Goal: Check status: Check status

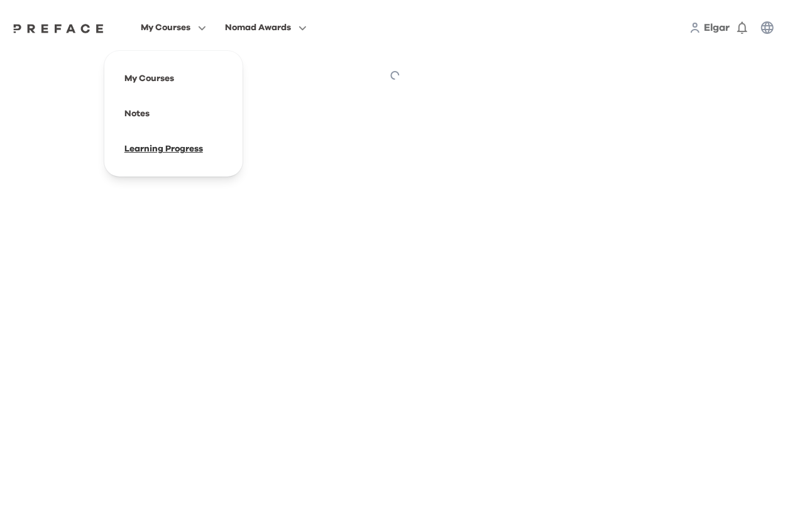
click at [148, 145] on span at bounding box center [173, 148] width 118 height 35
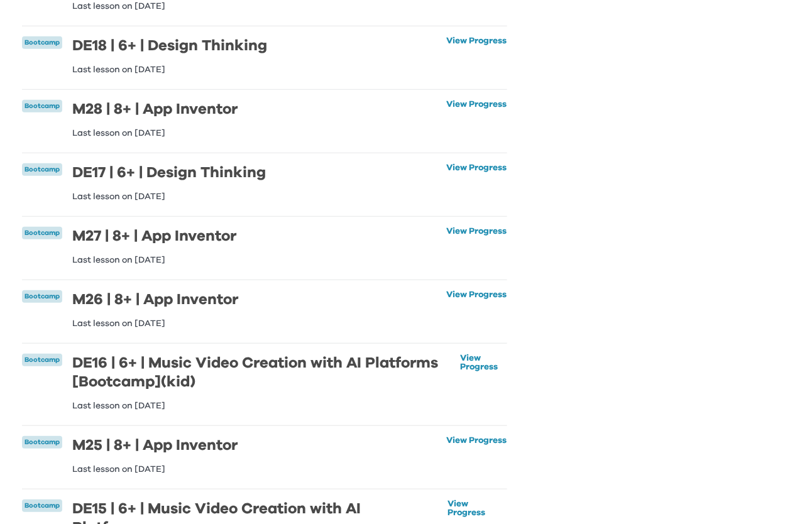
scroll to position [640, 0]
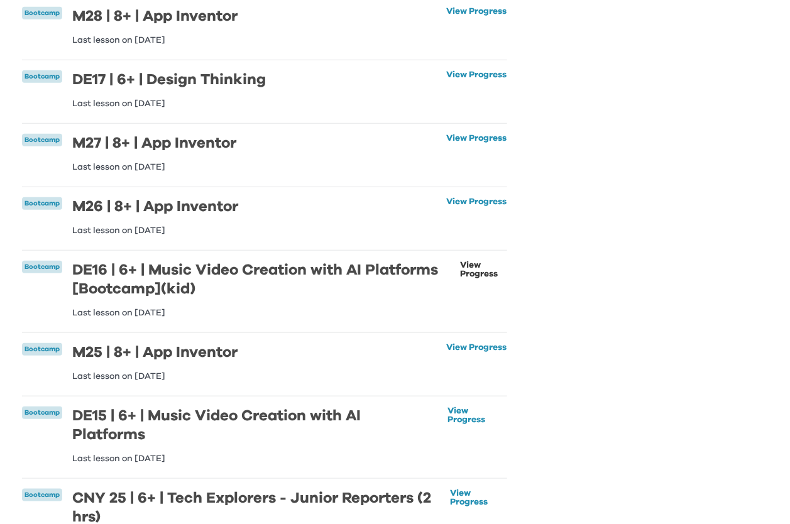
click at [479, 268] on link "View Progress" at bounding box center [483, 289] width 47 height 57
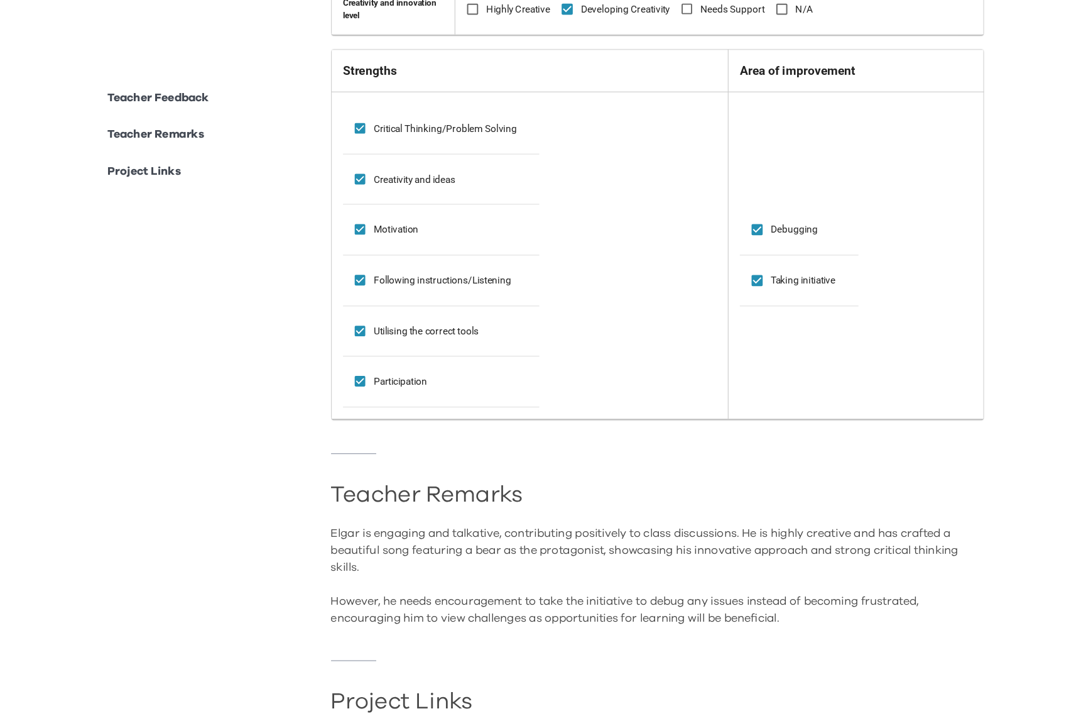
scroll to position [525, 0]
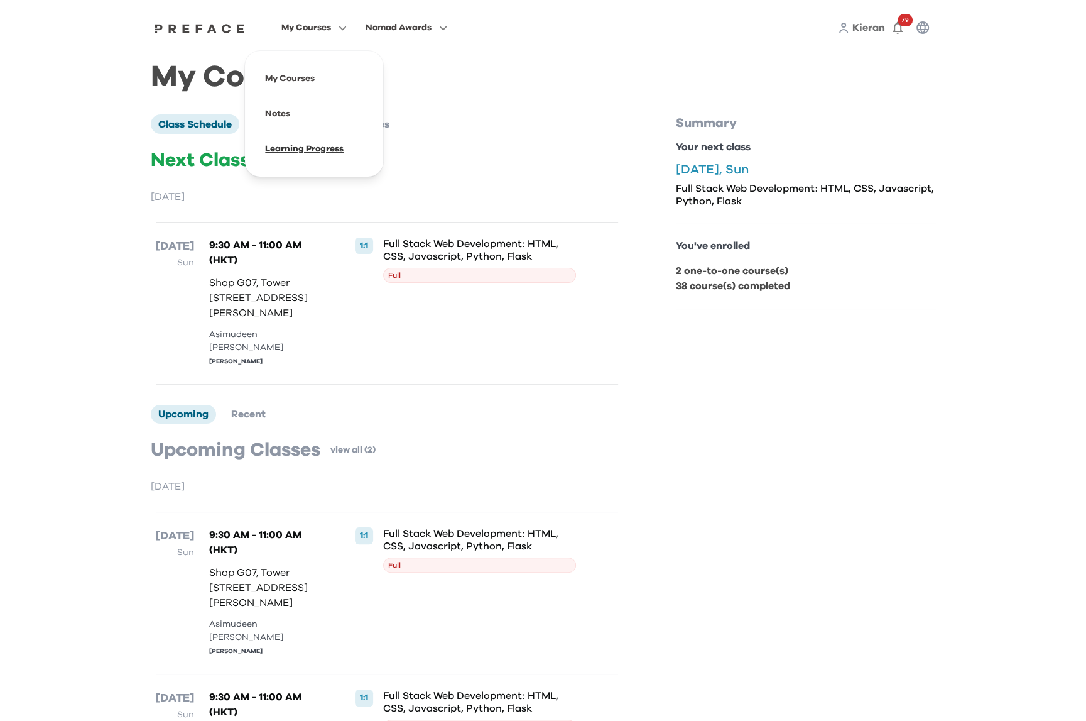
click at [309, 151] on span at bounding box center [314, 148] width 118 height 35
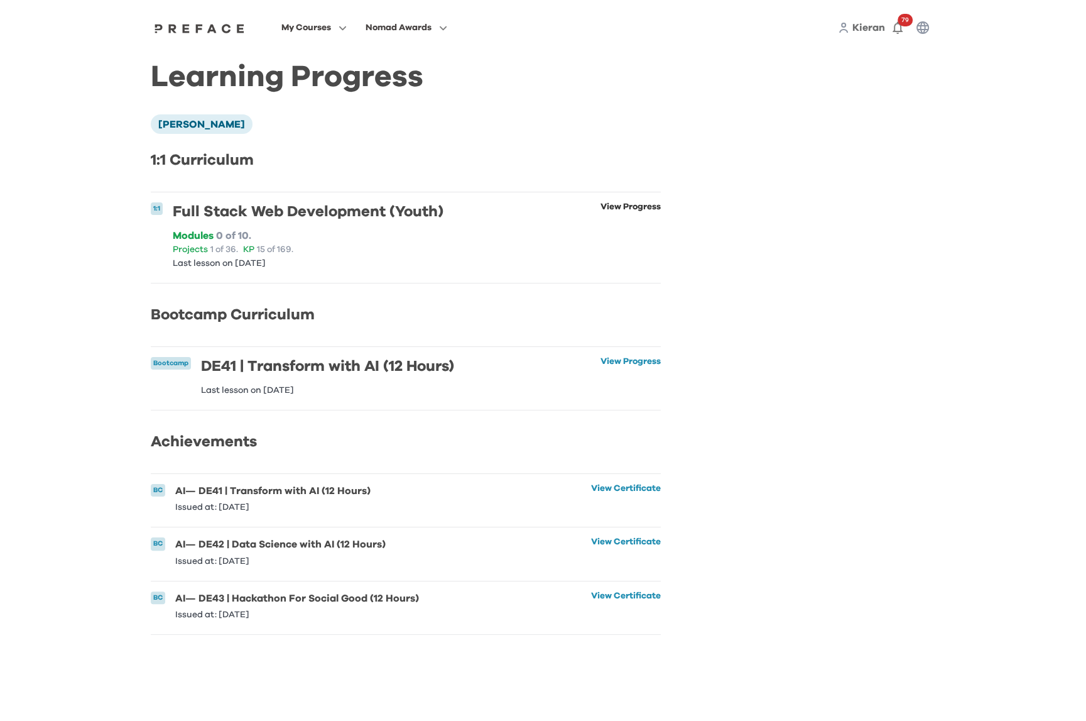
click at [636, 211] on link "View Progress" at bounding box center [631, 234] width 60 height 65
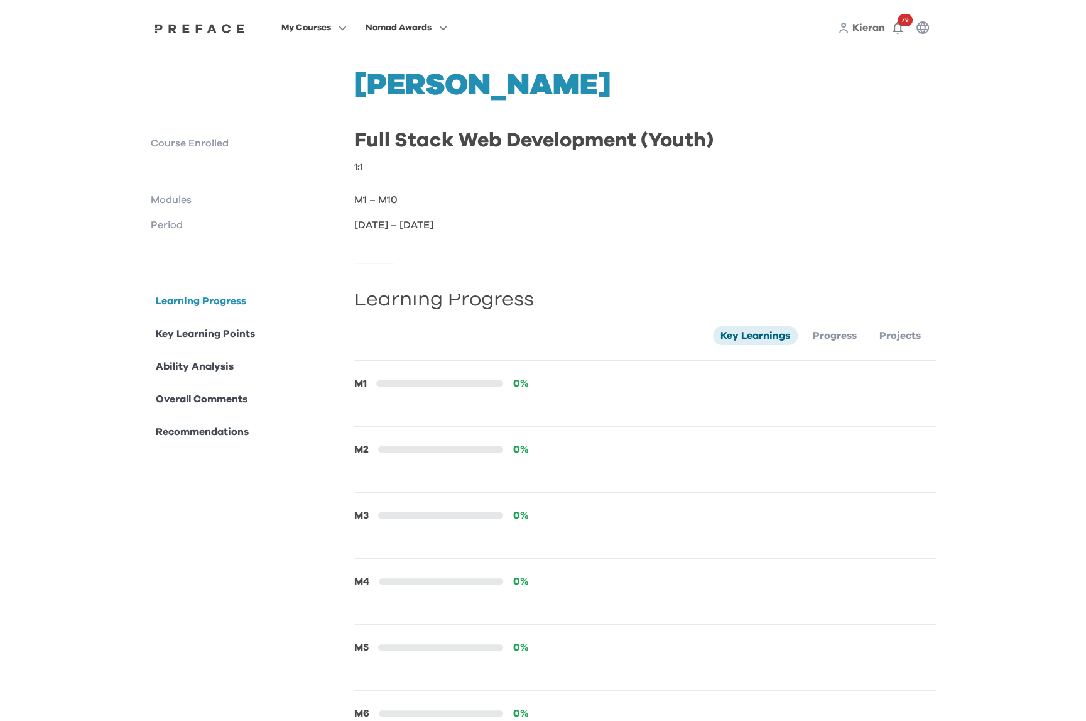
click at [218, 397] on p "Overall Comments" at bounding box center [202, 398] width 92 height 15
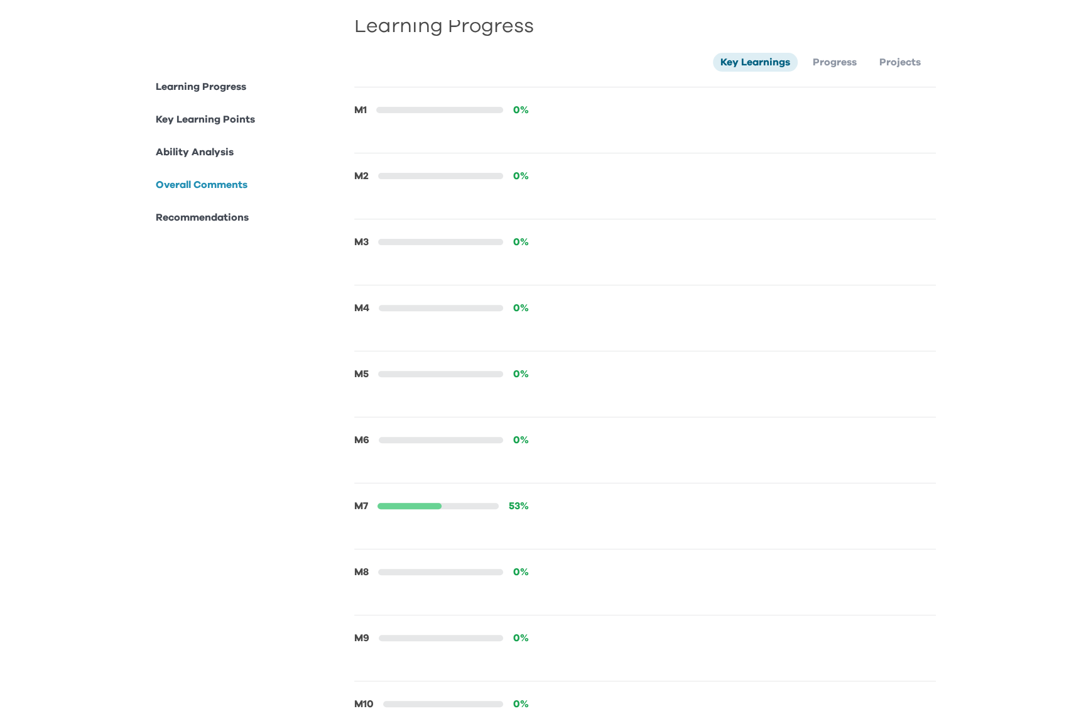
scroll to position [265, 0]
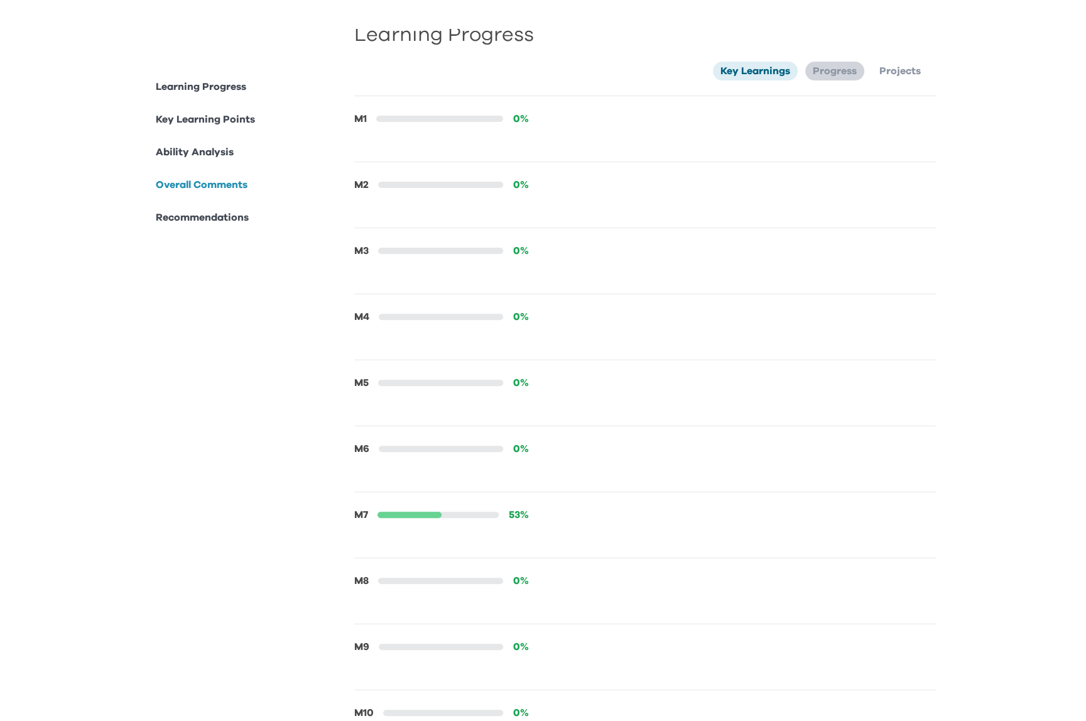
click at [836, 74] on span "Progress" at bounding box center [835, 71] width 44 height 10
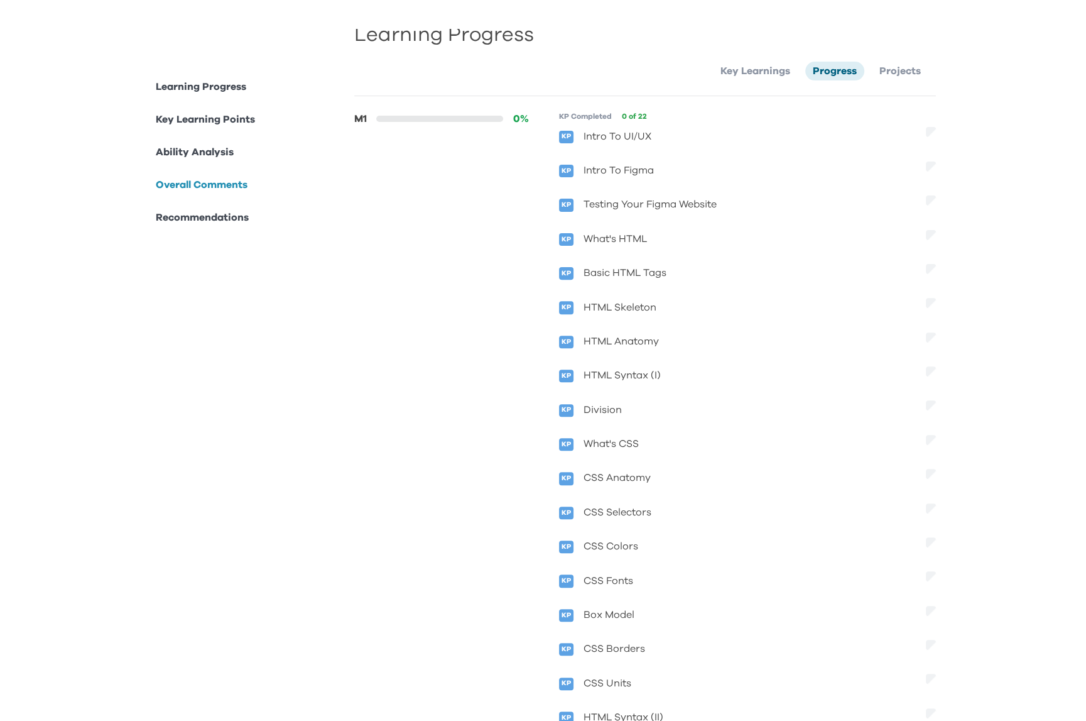
scroll to position [270, 0]
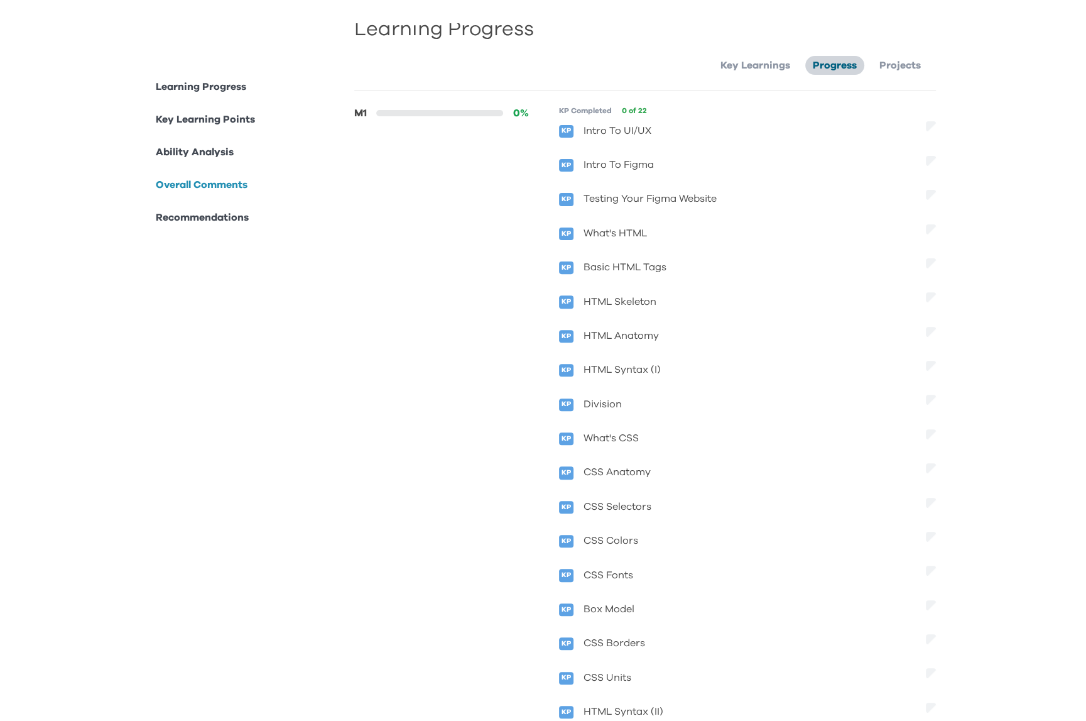
drag, startPoint x: 907, startPoint y: 70, endPoint x: 841, endPoint y: 70, distance: 65.3
click at [907, 70] on li "Projects" at bounding box center [900, 65] width 57 height 19
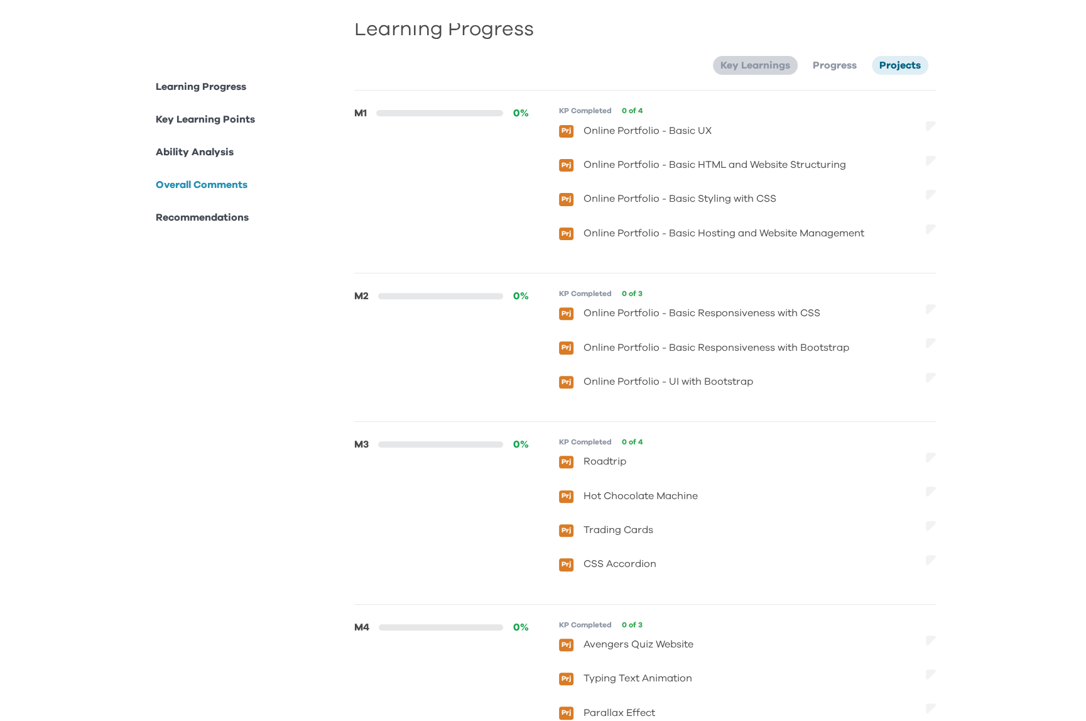
click at [747, 68] on span "Key Learnings" at bounding box center [756, 65] width 70 height 10
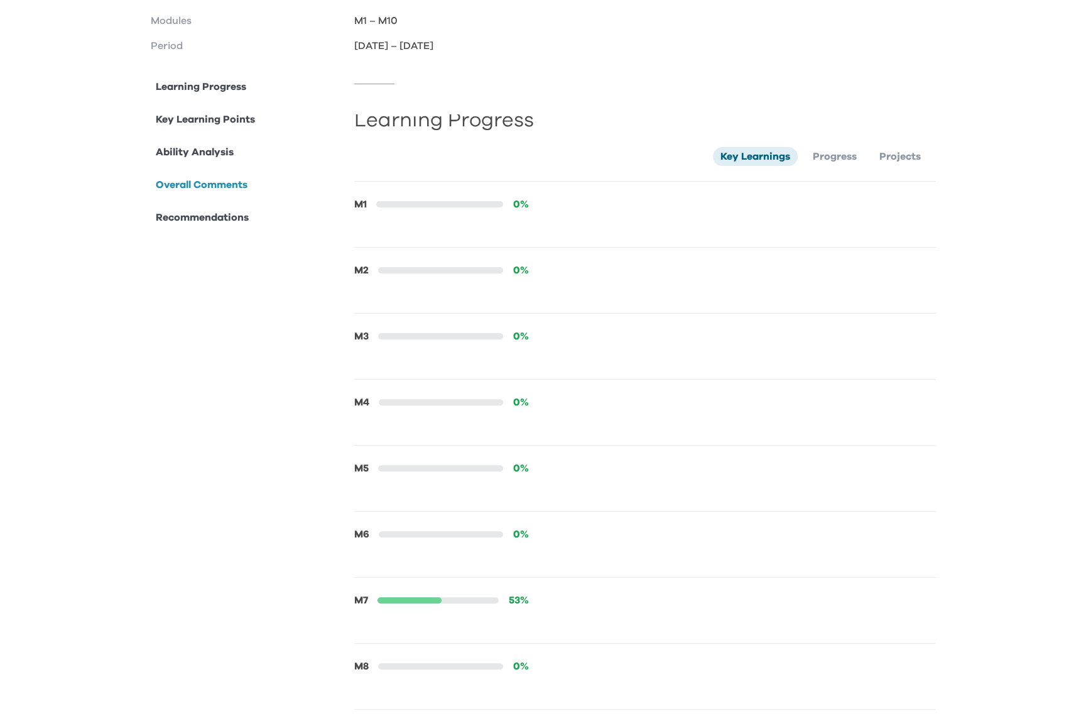
scroll to position [75, 0]
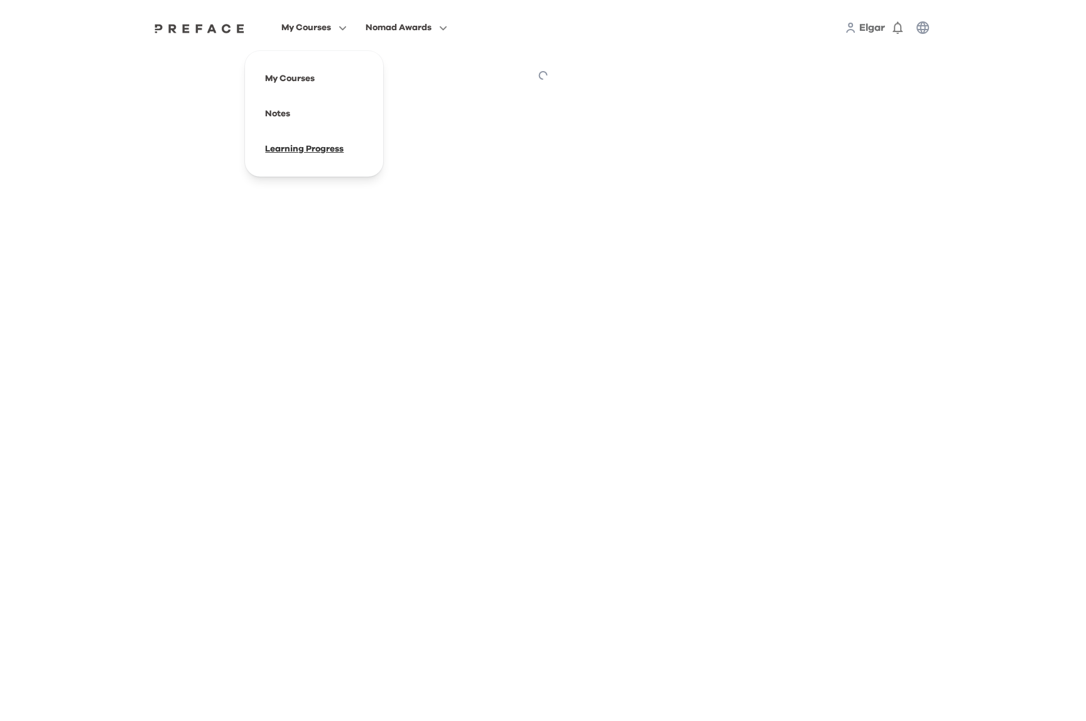
click at [312, 153] on span at bounding box center [314, 148] width 118 height 35
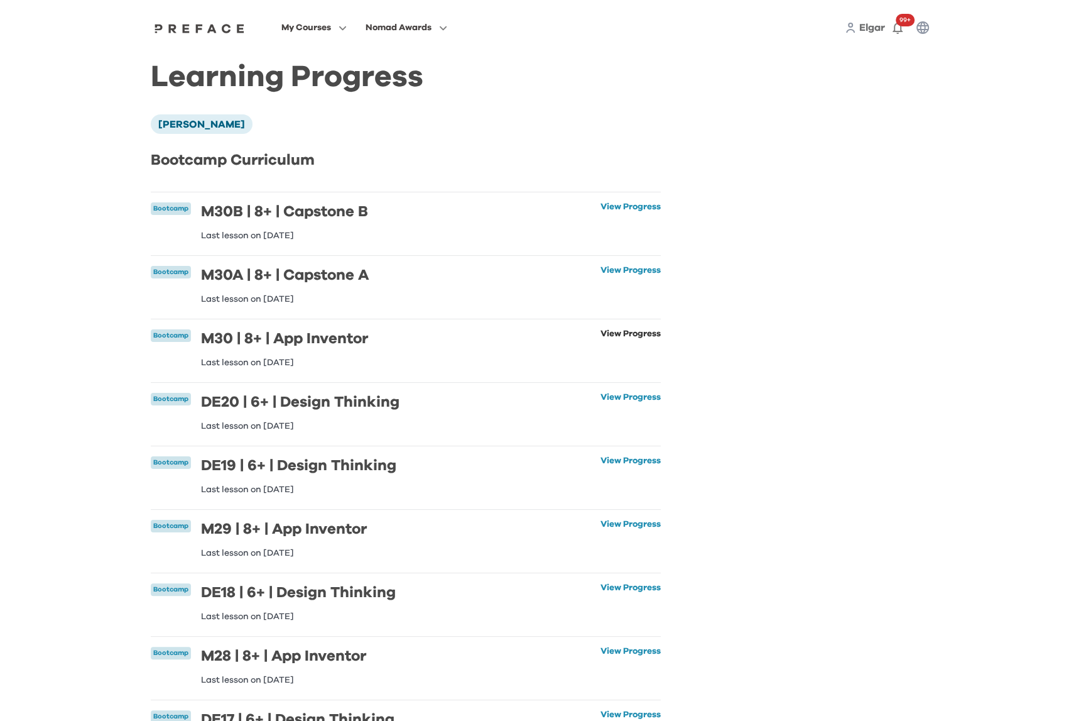
click at [638, 336] on link "View Progress" at bounding box center [631, 348] width 60 height 38
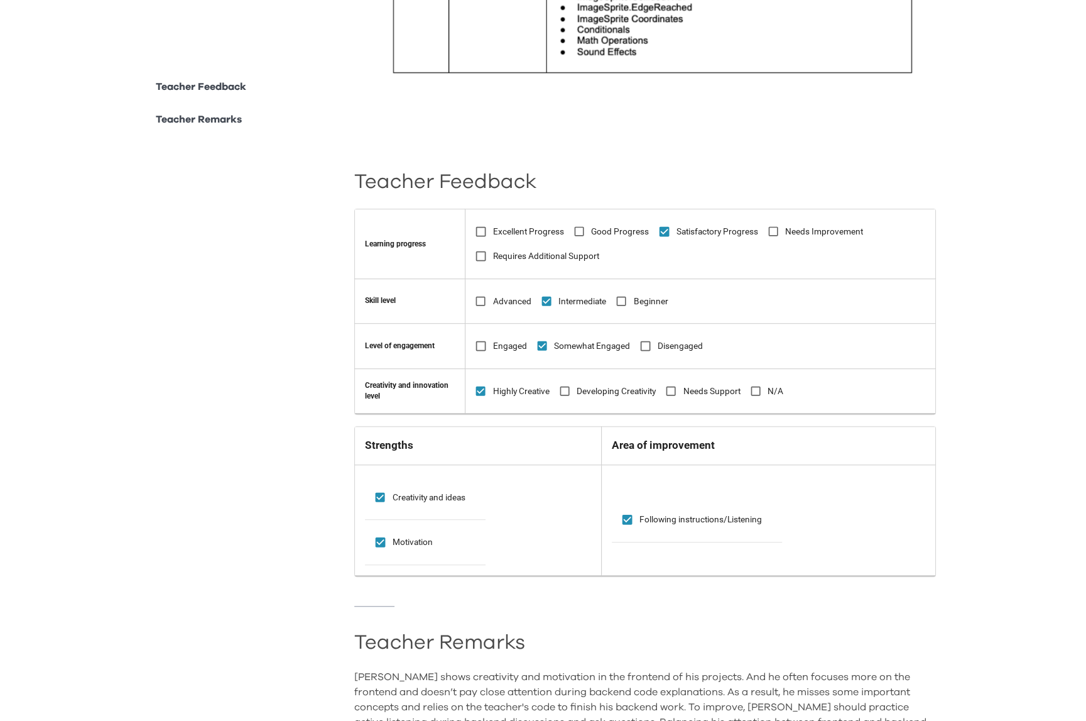
scroll to position [742, 0]
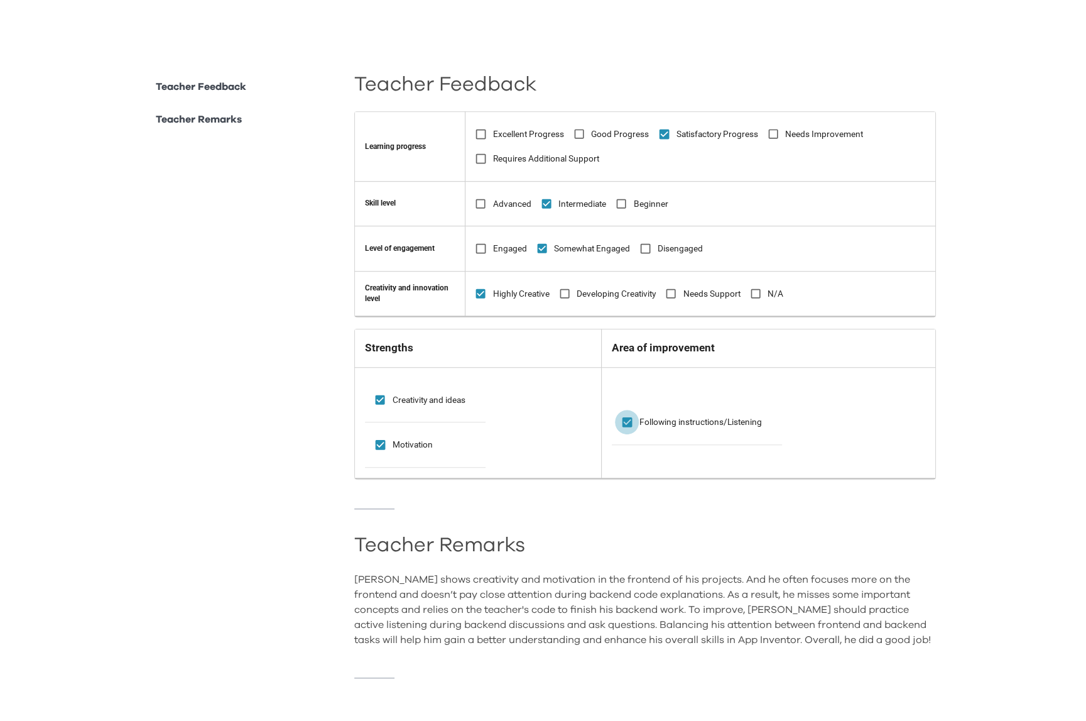
click at [632, 424] on icon at bounding box center [627, 421] width 9 height 9
click at [653, 495] on div "Teacher Feedback Learning progress Excellent Progress Good Progress Satisfactor…" at bounding box center [645, 382] width 582 height 649
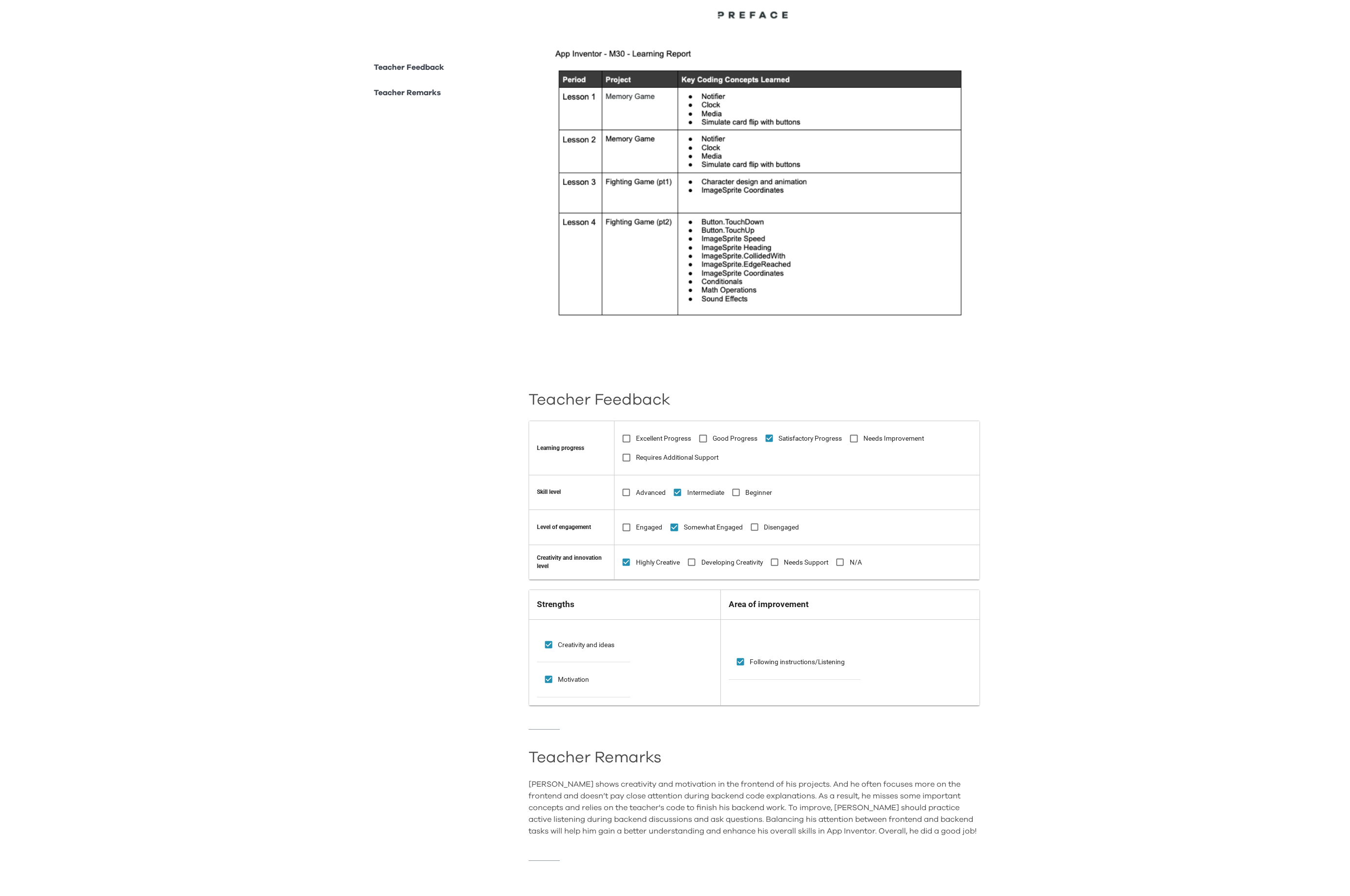
scroll to position [0, 0]
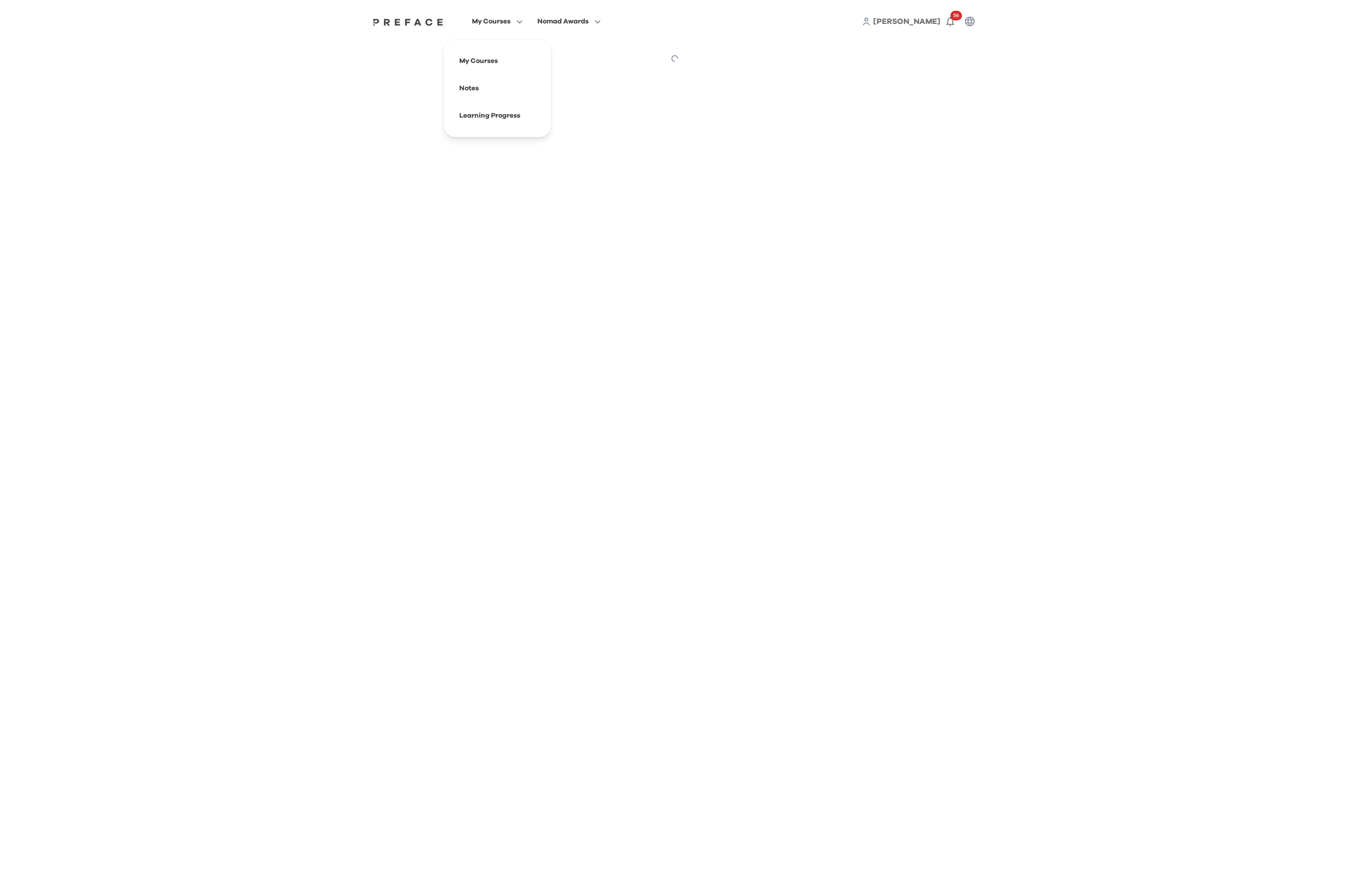
click at [488, 17] on span "My Courses" at bounding box center [492, 21] width 39 height 12
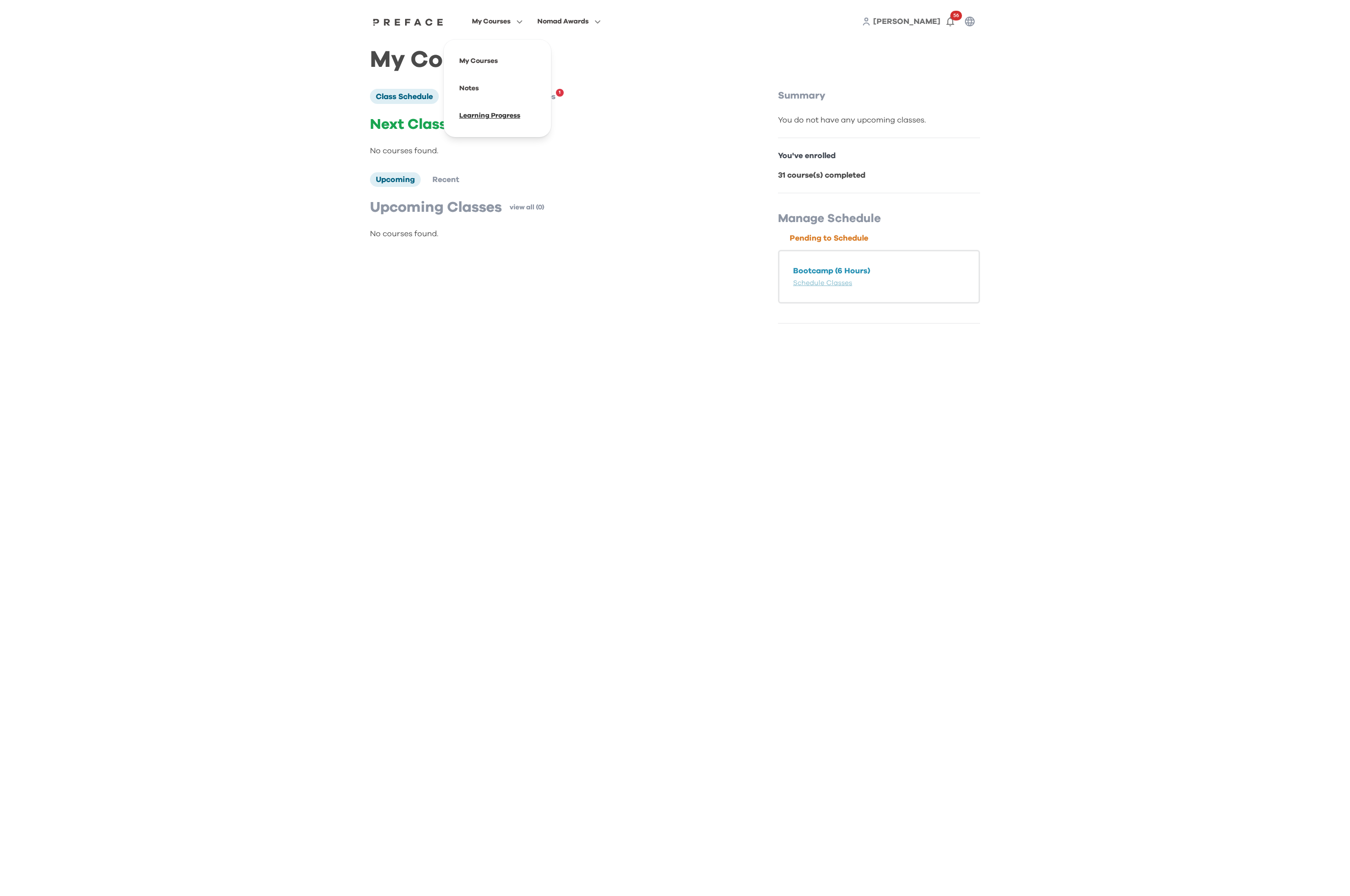
click at [490, 110] on span at bounding box center [497, 115] width 92 height 27
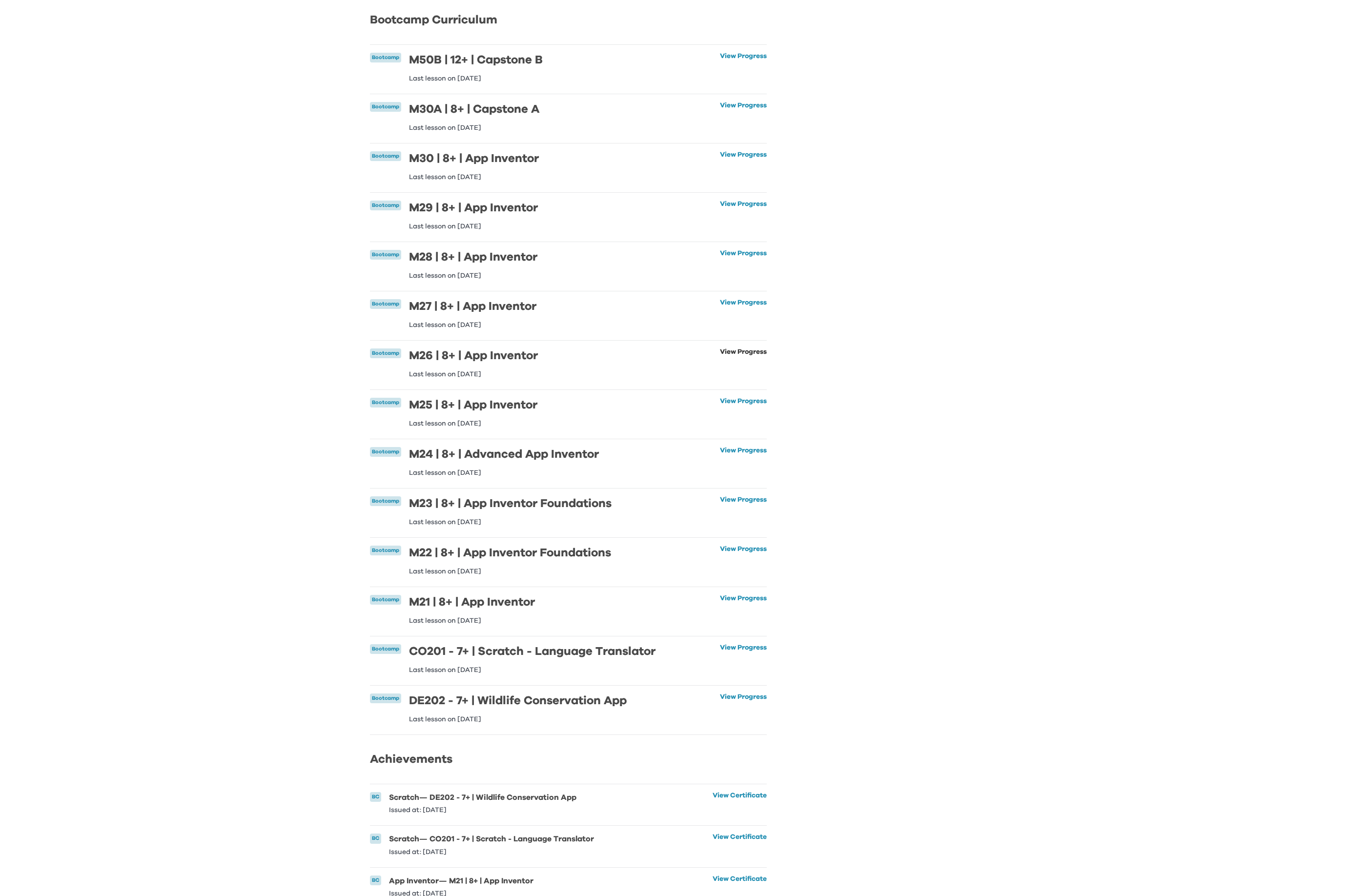
scroll to position [102, 0]
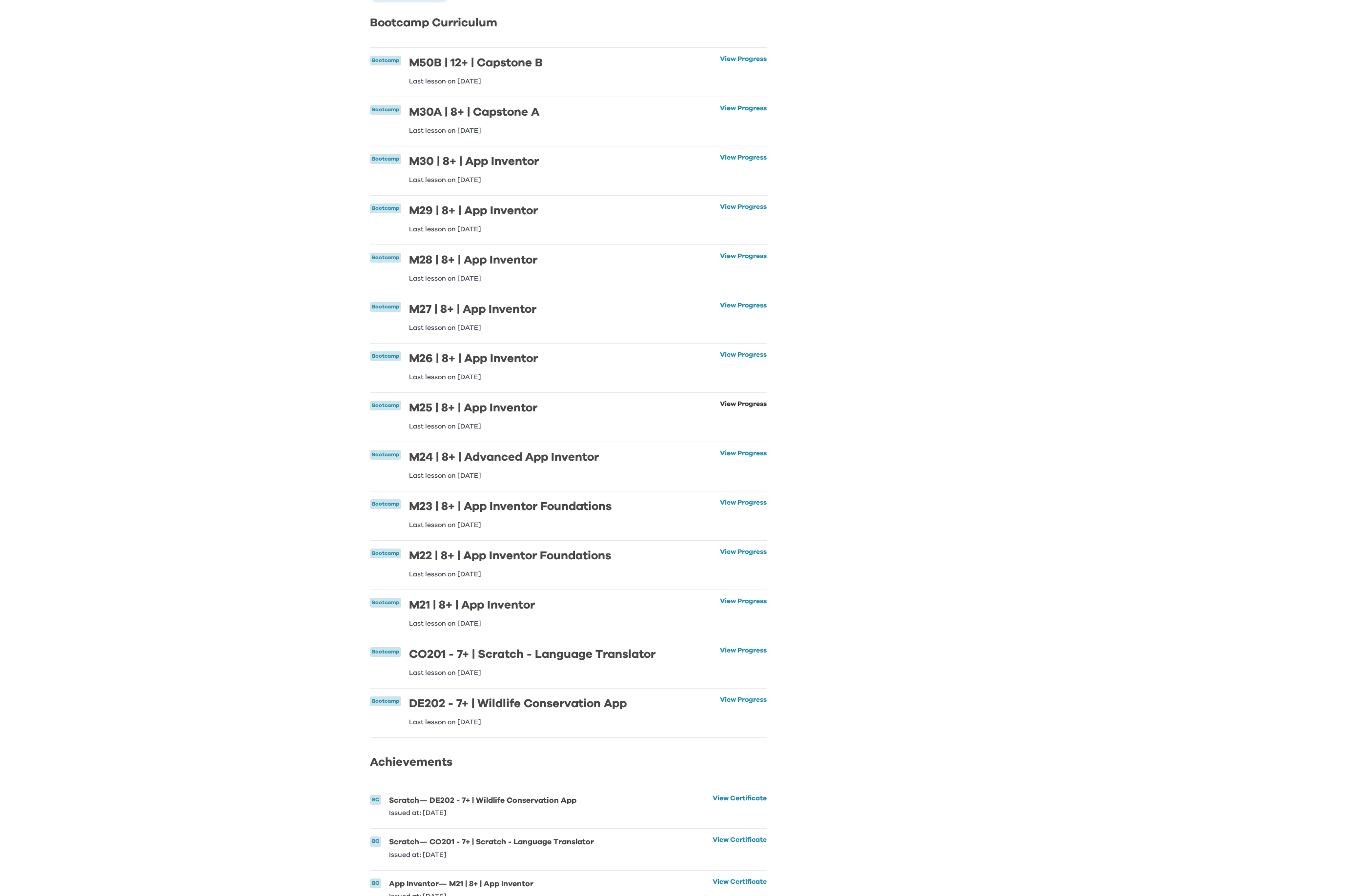
click at [748, 402] on link "View Progress" at bounding box center [743, 415] width 47 height 30
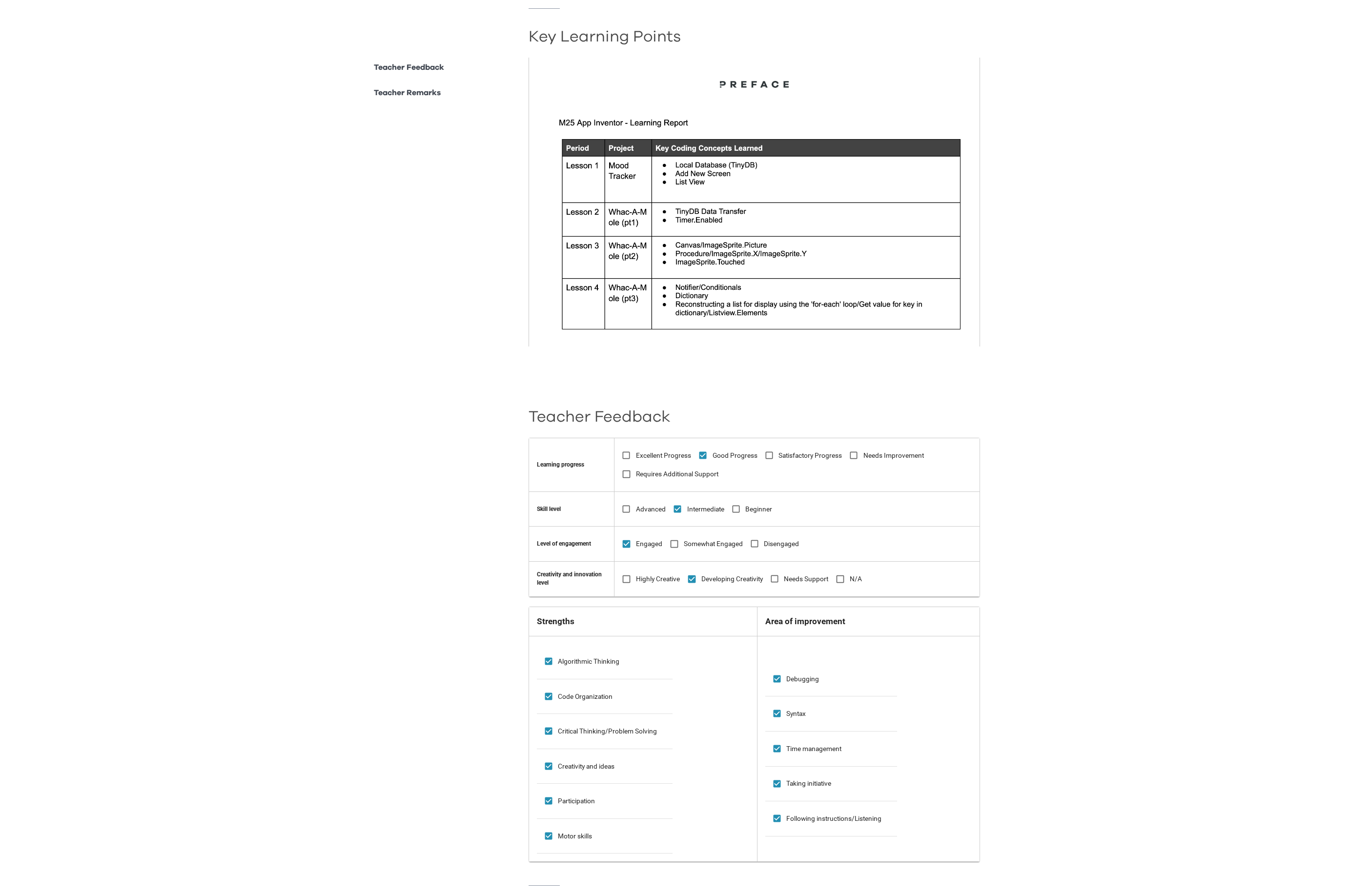
scroll to position [344, 0]
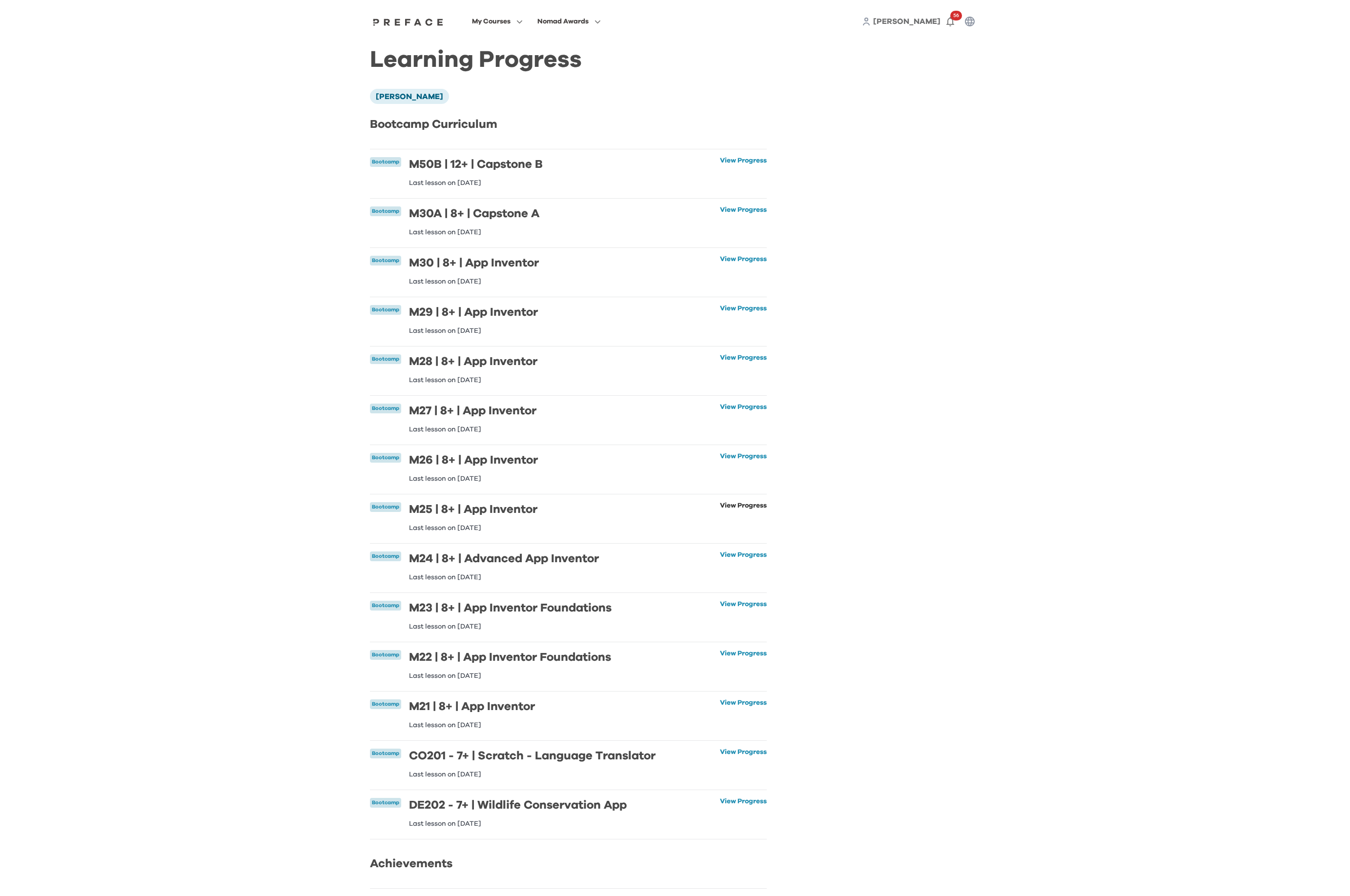
click at [743, 507] on link "View Progress" at bounding box center [743, 517] width 47 height 30
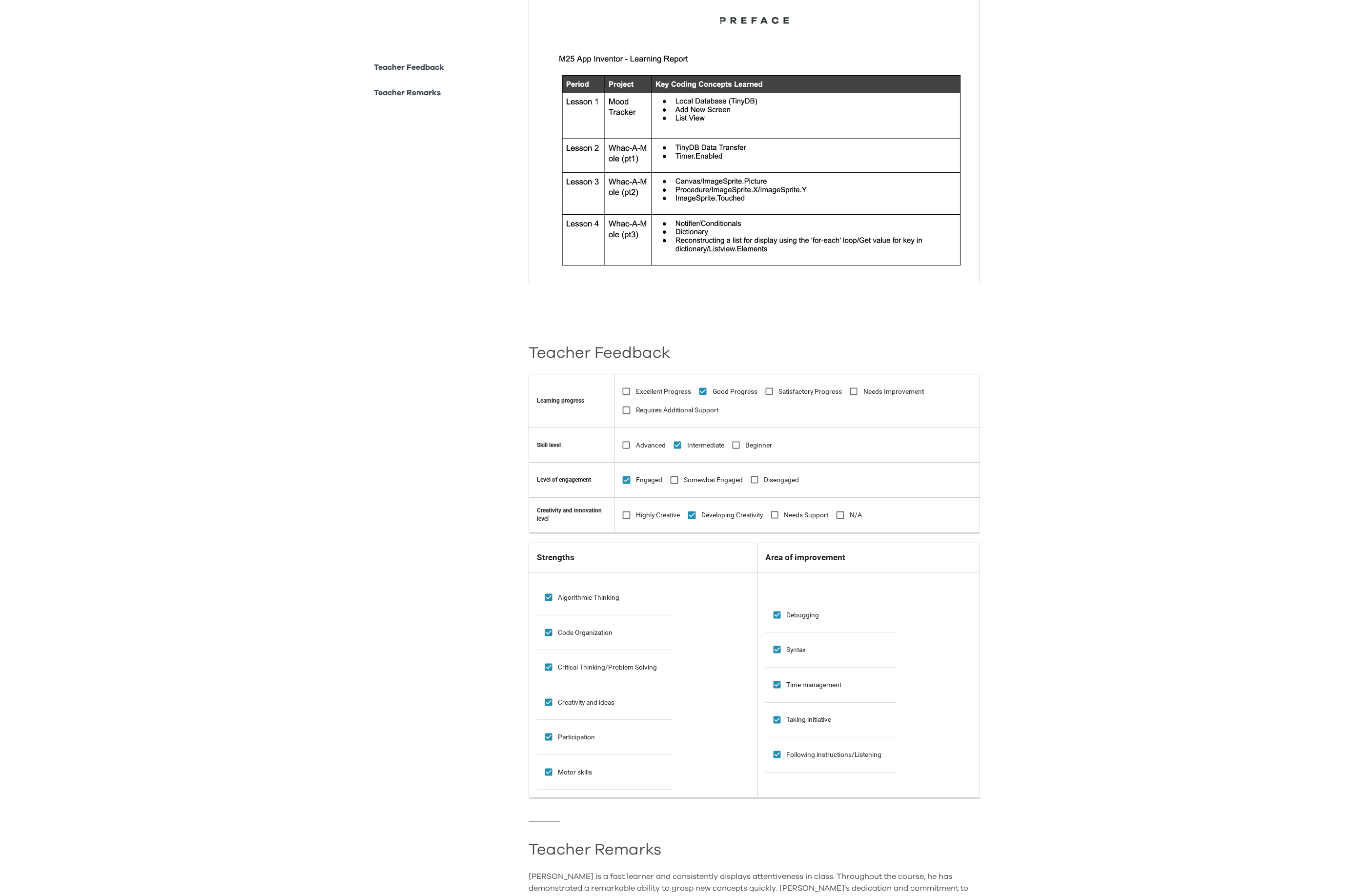
scroll to position [344, 0]
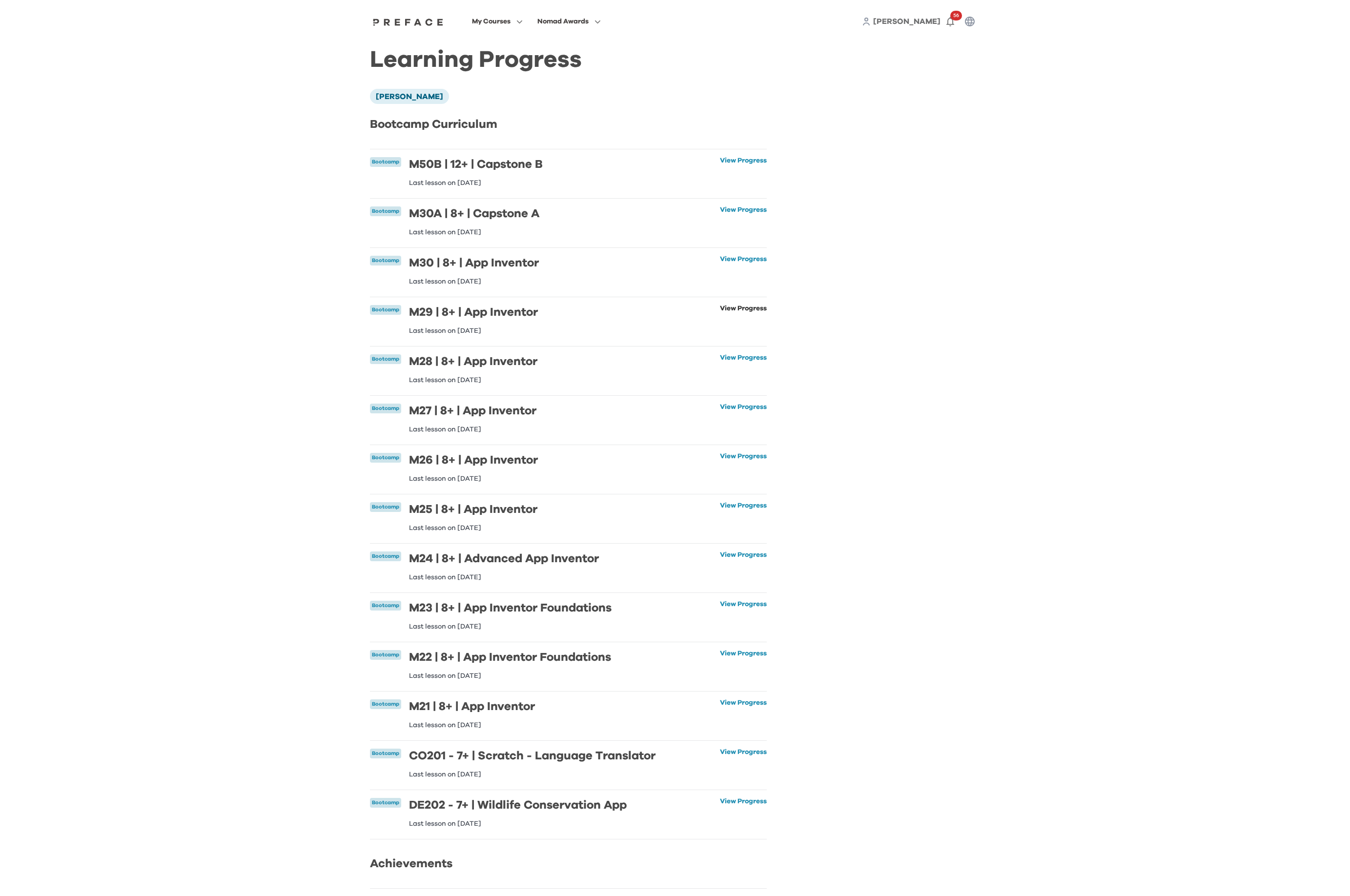
click at [739, 313] on link "View Progress" at bounding box center [743, 320] width 47 height 30
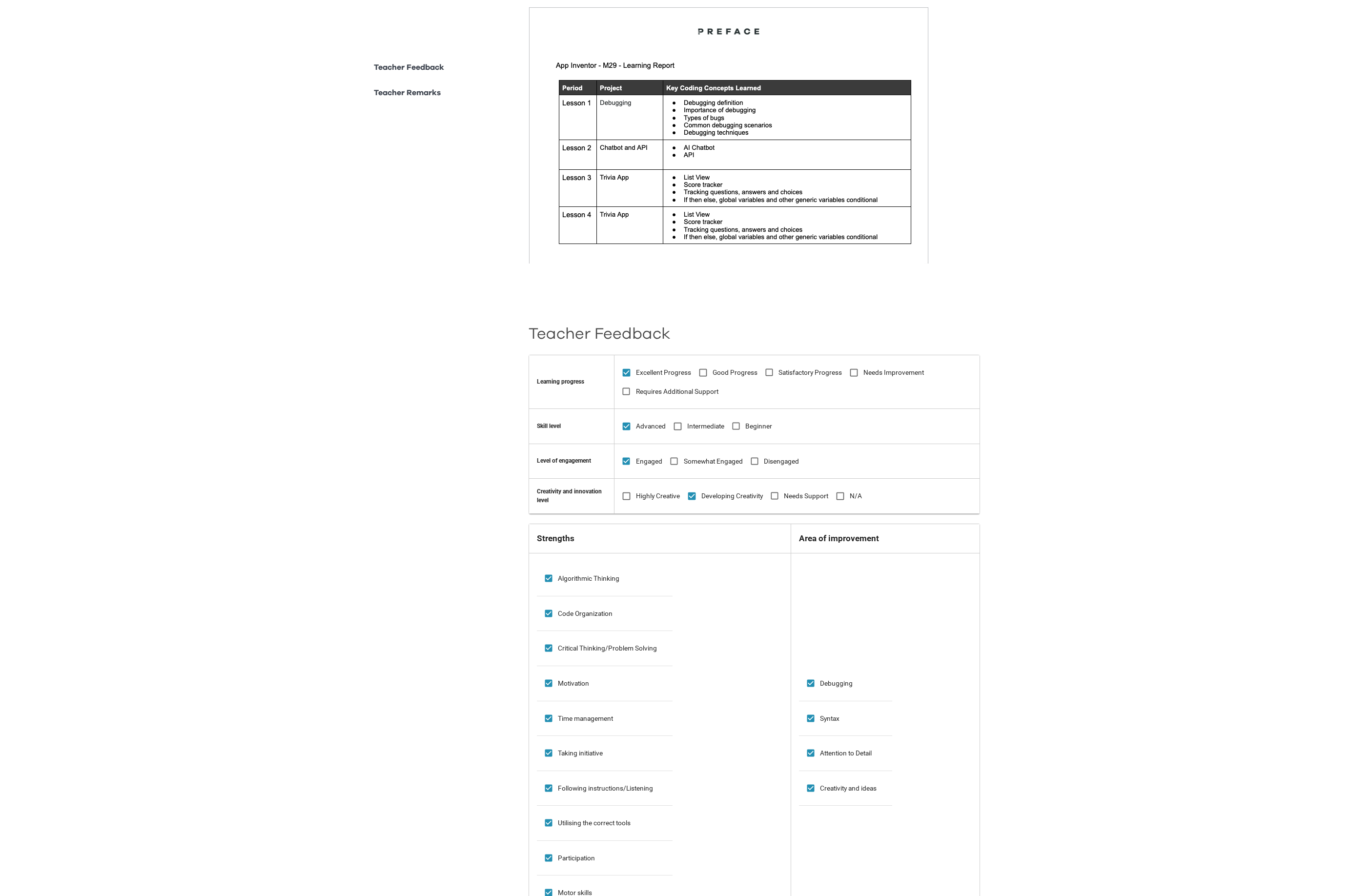
scroll to position [475, 0]
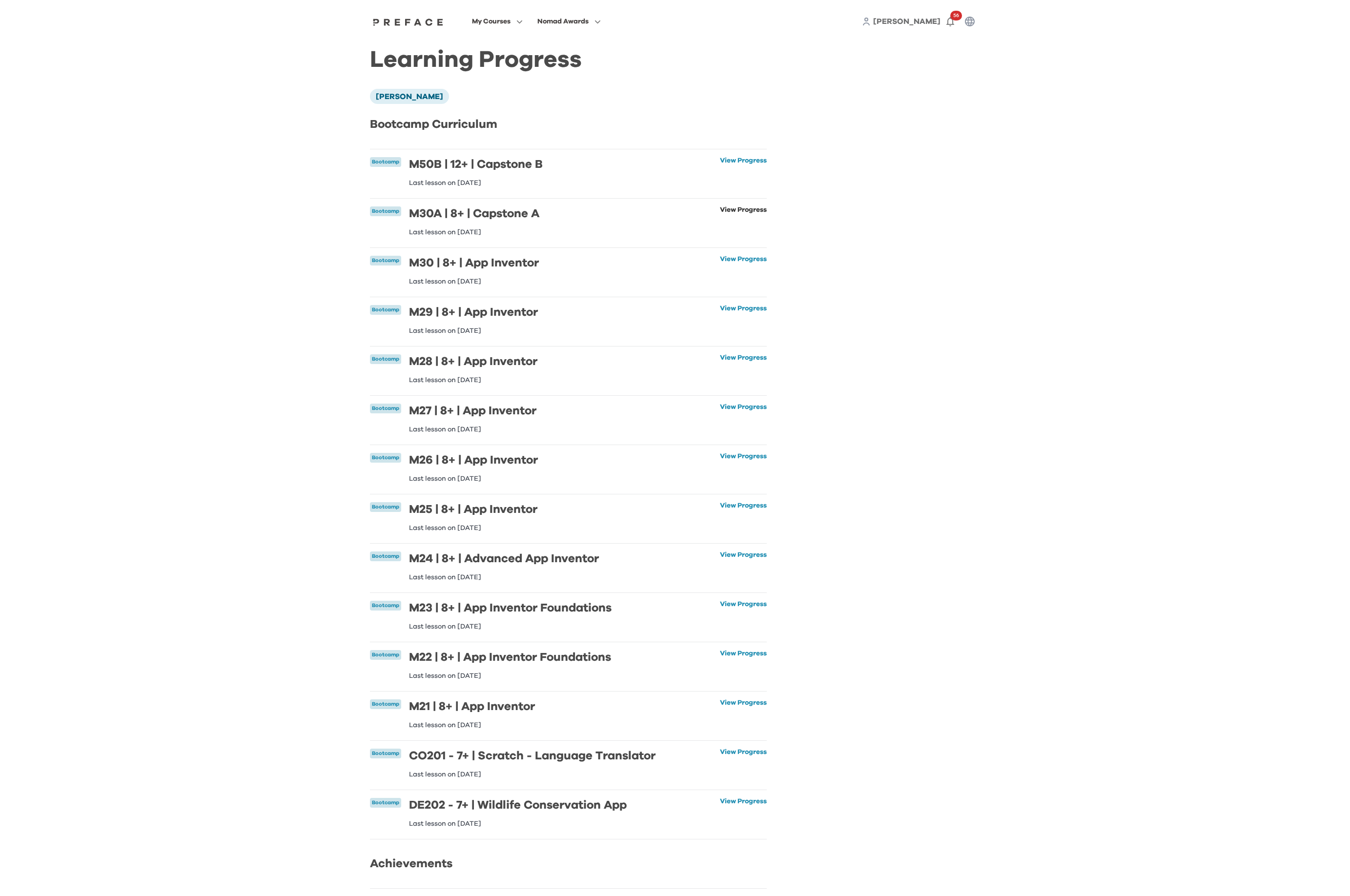
click at [748, 210] on link "View Progress" at bounding box center [743, 221] width 47 height 30
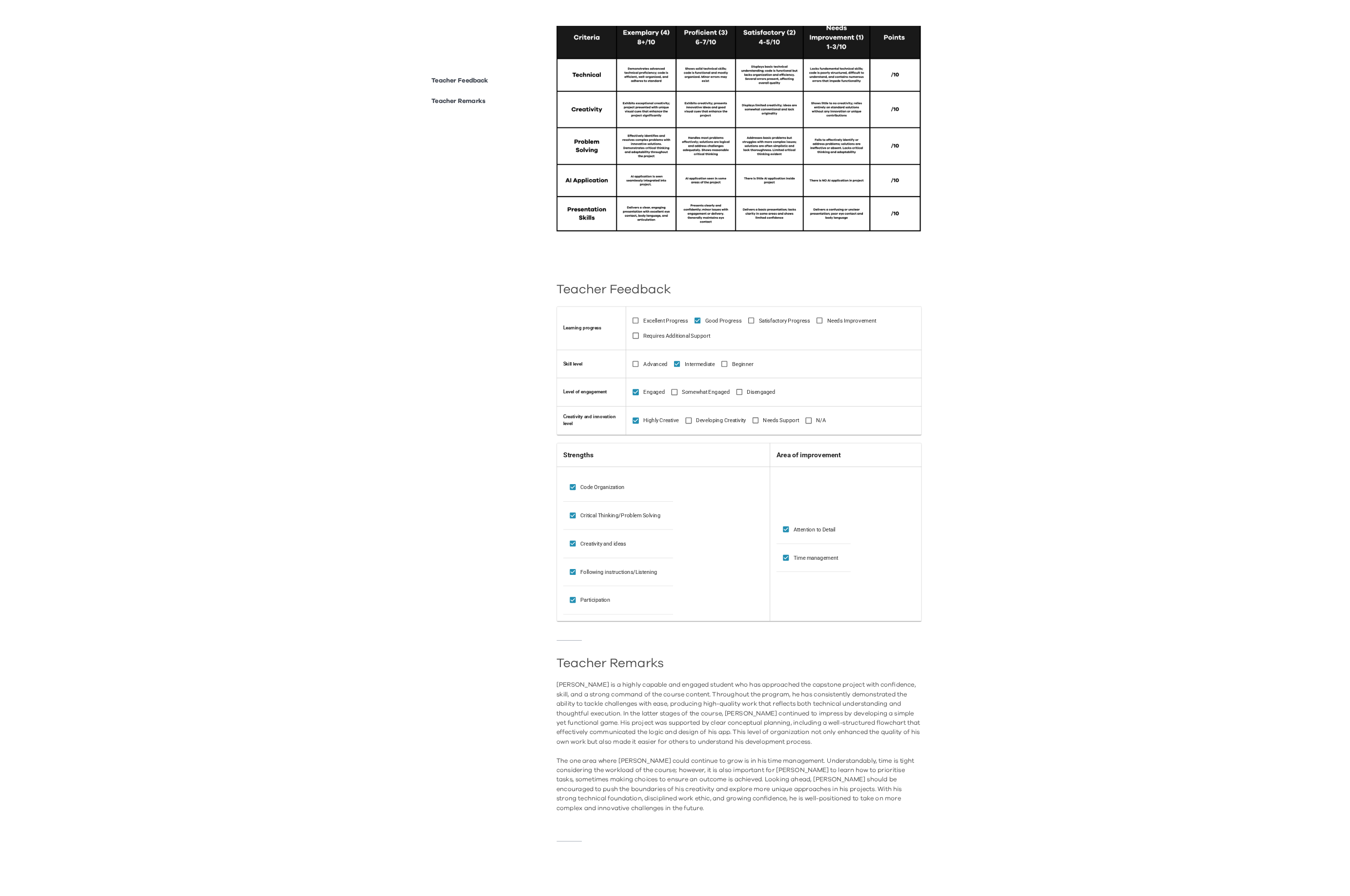
scroll to position [394, 0]
